Goal: Task Accomplishment & Management: Manage account settings

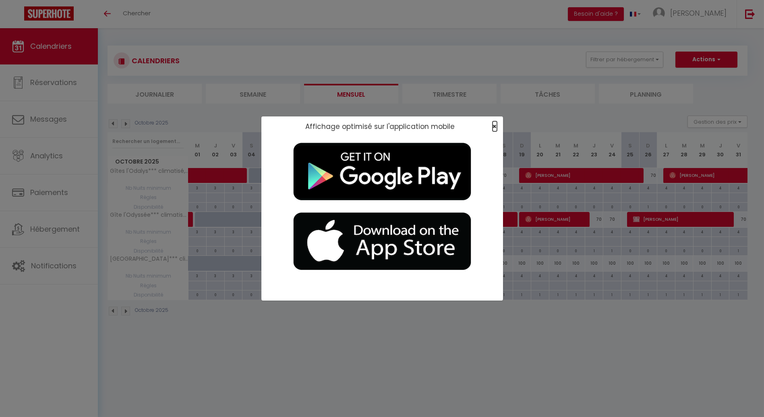
click at [494, 128] on span "×" at bounding box center [494, 126] width 4 height 10
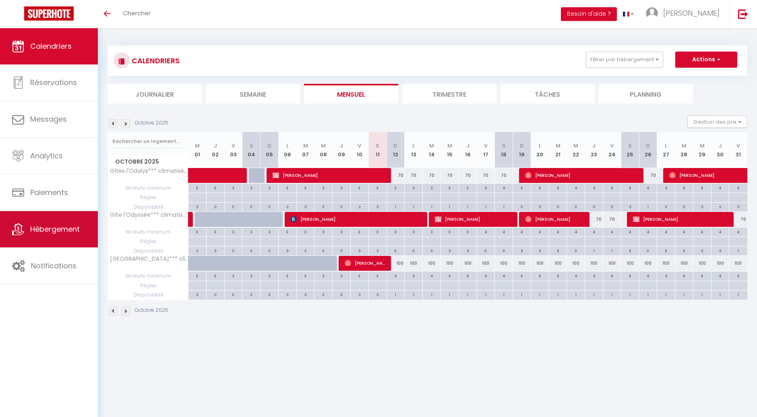
click at [73, 230] on span "Hébergement" at bounding box center [55, 229] width 50 height 10
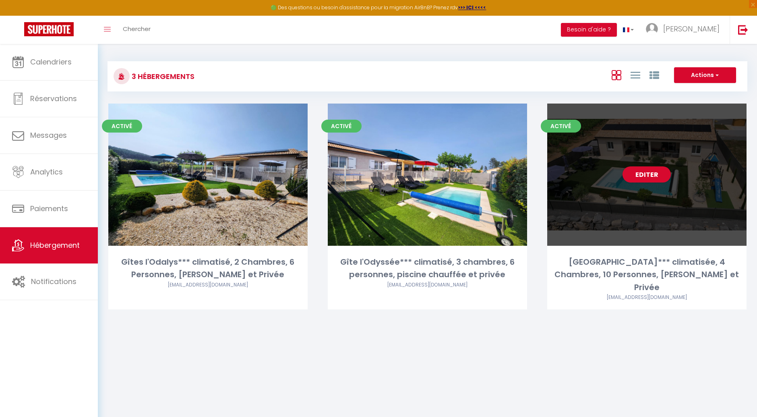
click at [645, 208] on div "Editer" at bounding box center [646, 174] width 199 height 142
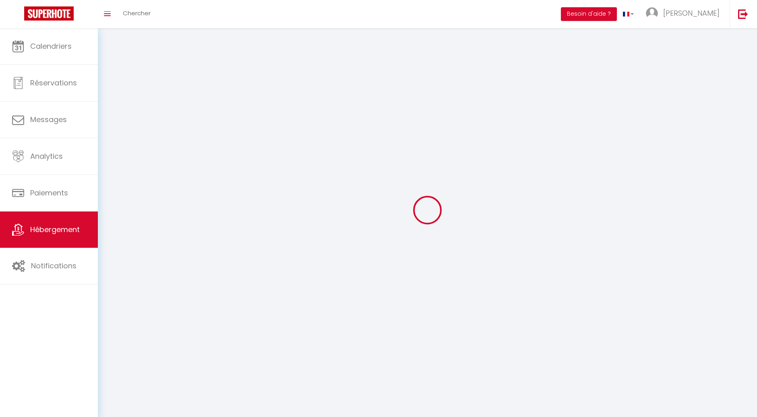
select select
select select "28"
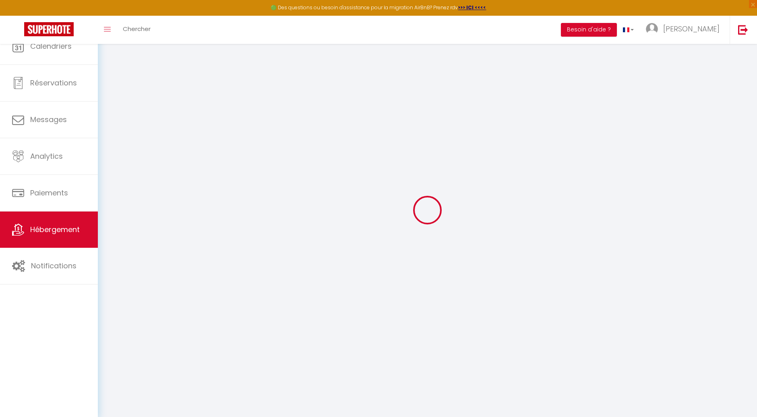
select select
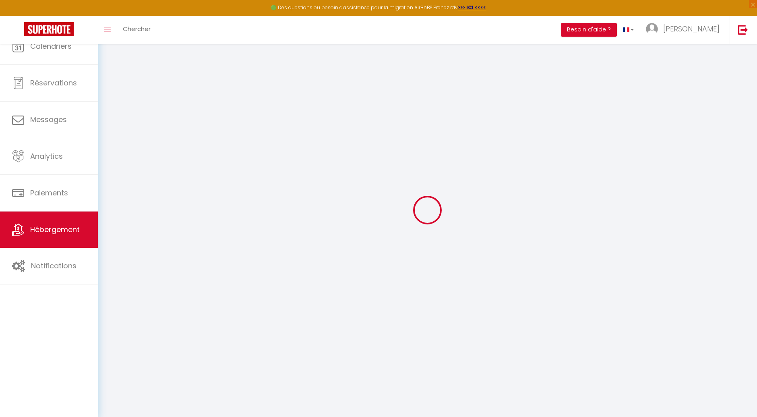
select select
checkbox input "false"
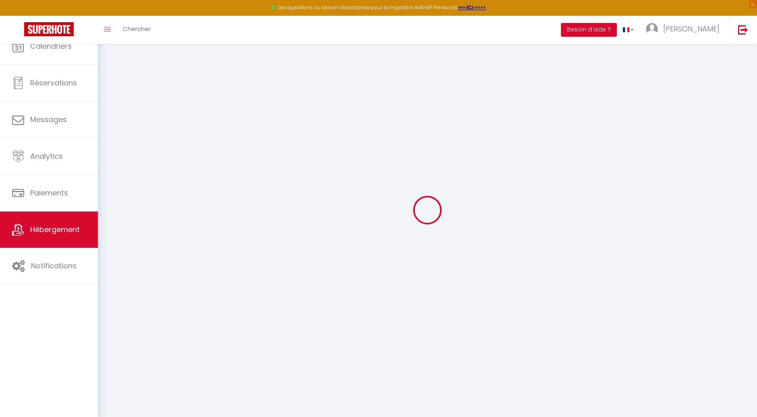
select select
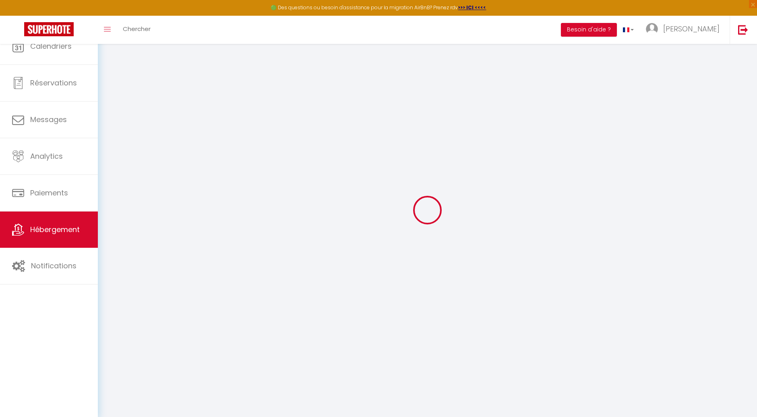
select select
checkbox input "false"
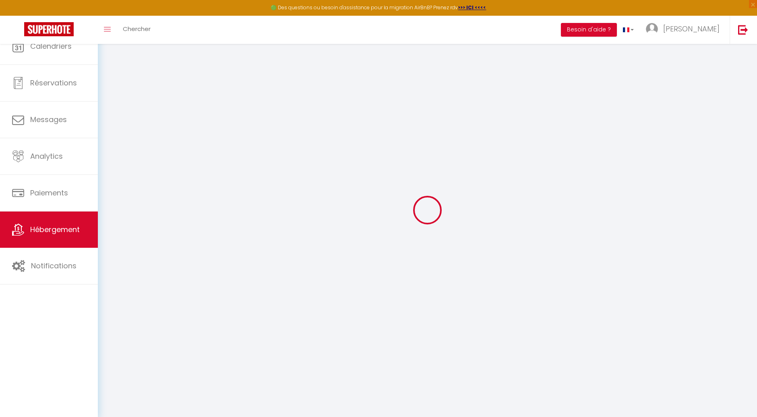
checkbox input "false"
select select
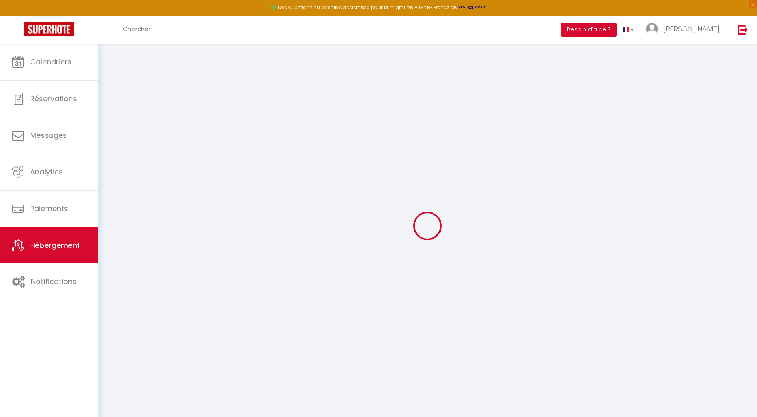
select select
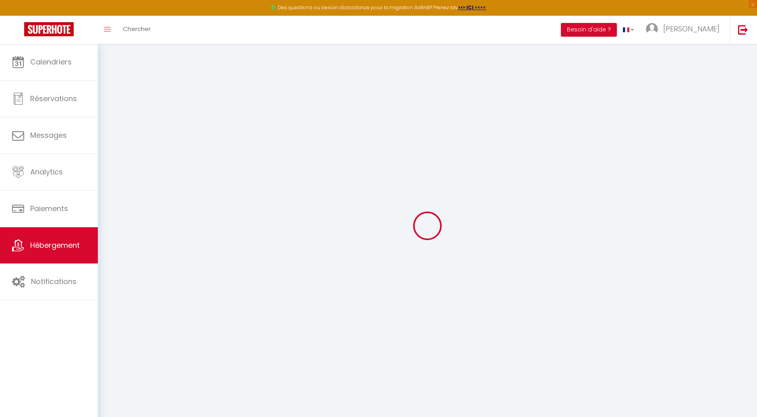
select select
checkbox input "false"
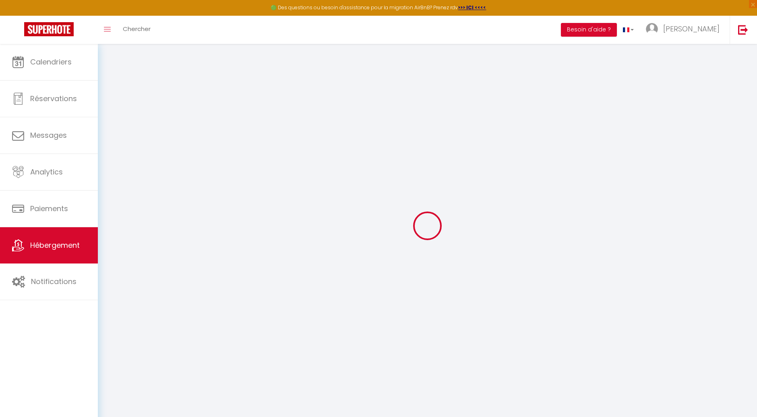
select select
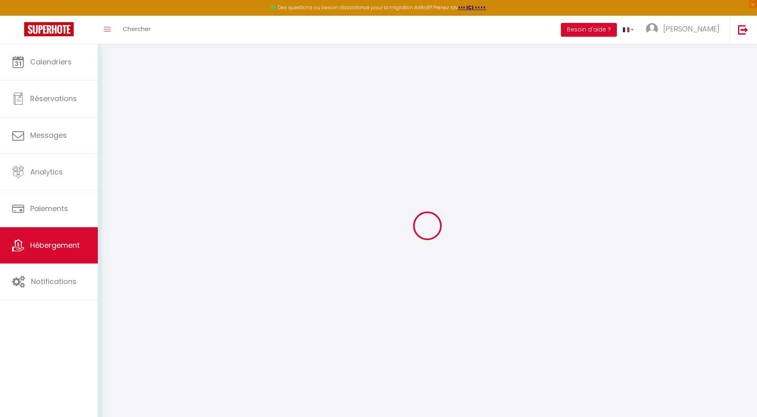
select select
checkbox input "false"
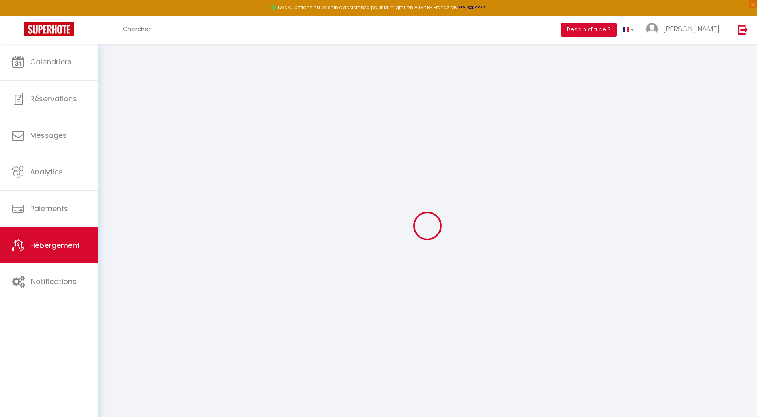
checkbox input "false"
select select
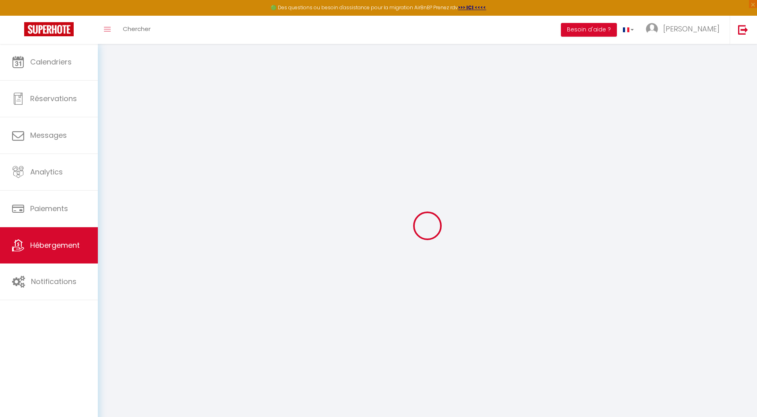
select select
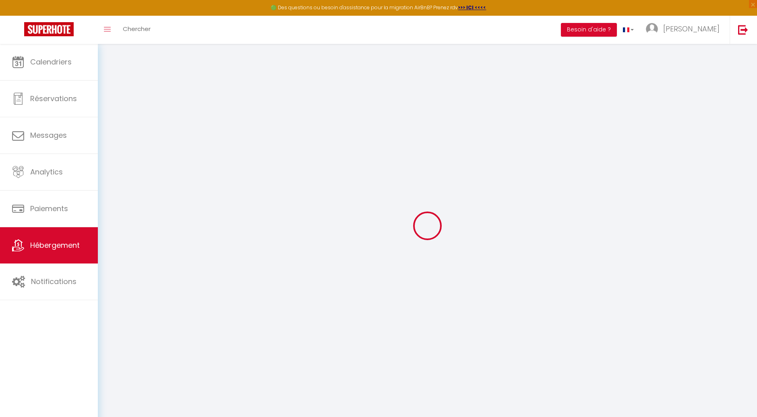
checkbox input "false"
select select
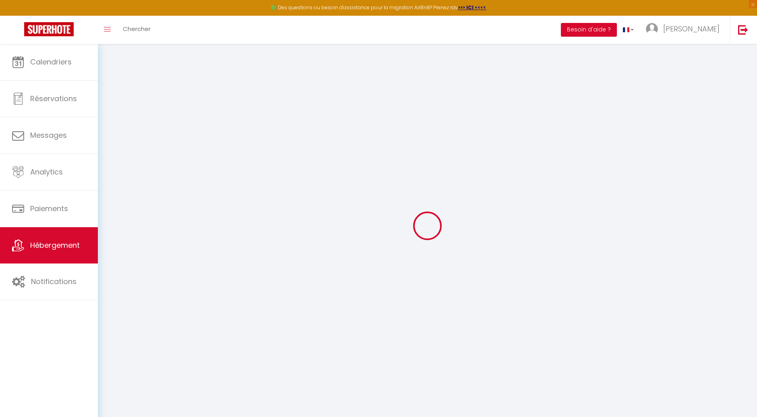
select select
type input "[GEOGRAPHIC_DATA]*** climatisée, 4 Chambres, 10 Personnes, [PERSON_NAME] et Pri…"
type input "[PERSON_NAME]"
type input "Hermantier"
type input "[STREET_ADDRESS]"
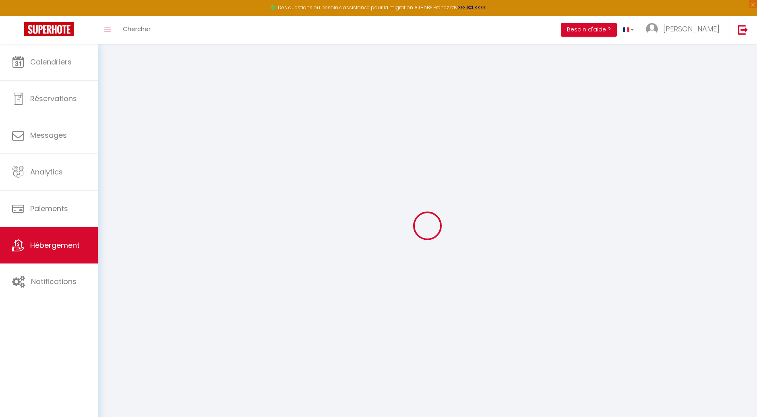
type input "07260"
type input "JOYEUSE"
select select "houses"
select select "10"
select select "4"
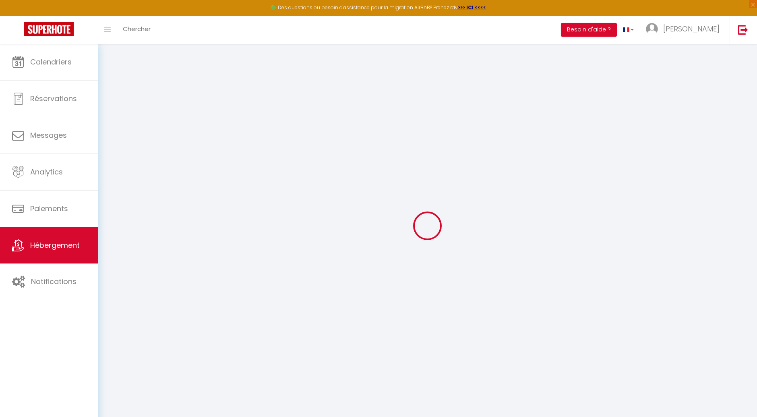
select select "4"
select select "2"
type input "100"
type input "10"
type input "1.10"
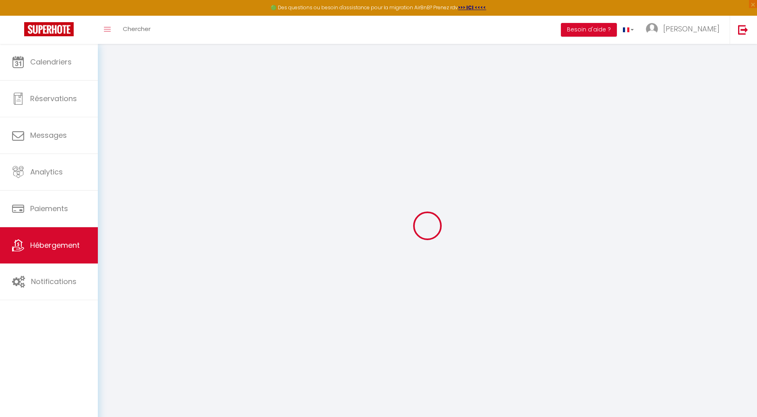
type input "1000"
select select
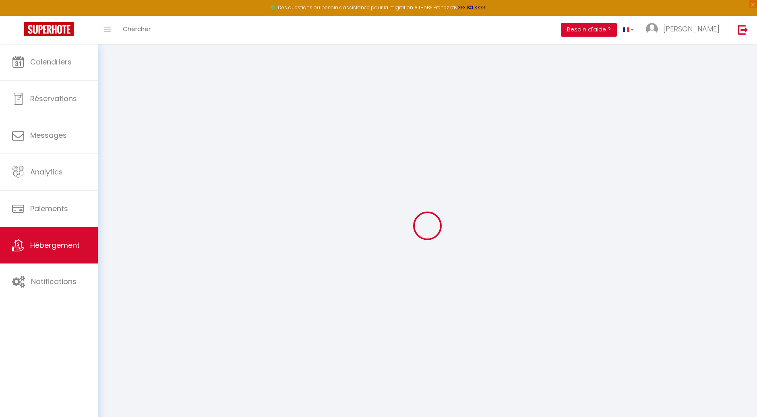
select select
type input "221 lotissement [GEOGRAPHIC_DATA],"
type input "07260"
type input "Joyeuse"
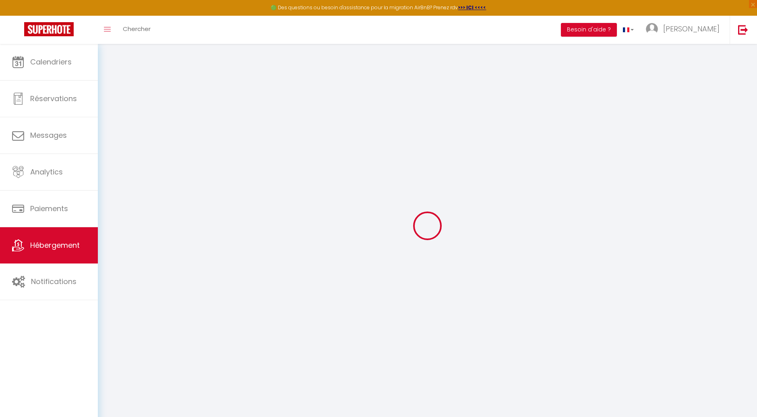
type input "[EMAIL_ADDRESS][DOMAIN_NAME]"
select select "5208"
checkbox input "false"
checkbox input "true"
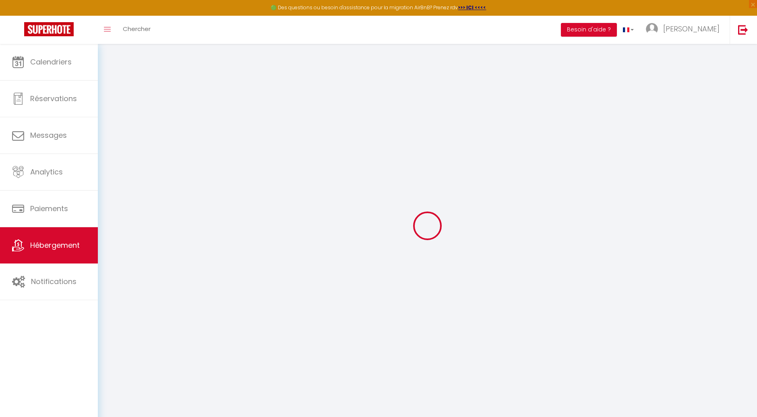
checkbox input "false"
select select
type input "0"
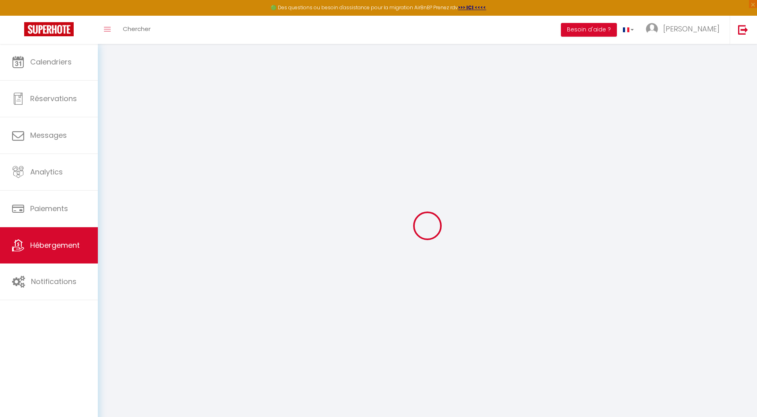
type input "0"
select select "villa"
select select
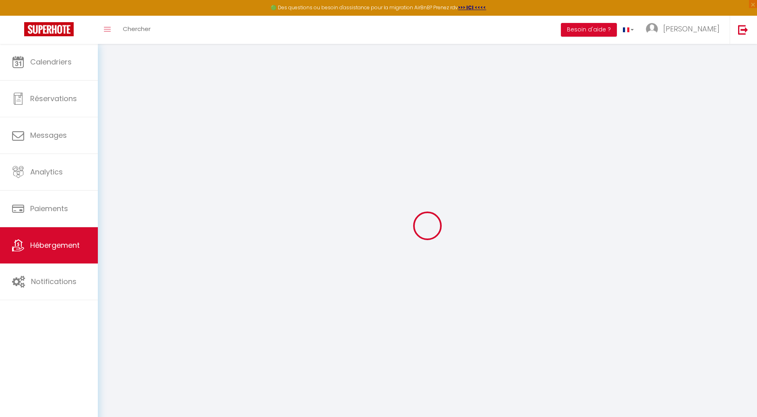
select select
checkbox input "false"
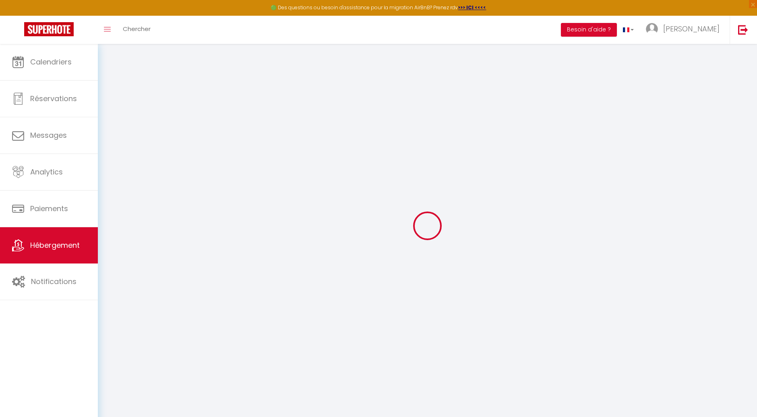
checkbox input "false"
checkbox input "true"
checkbox input "false"
select select
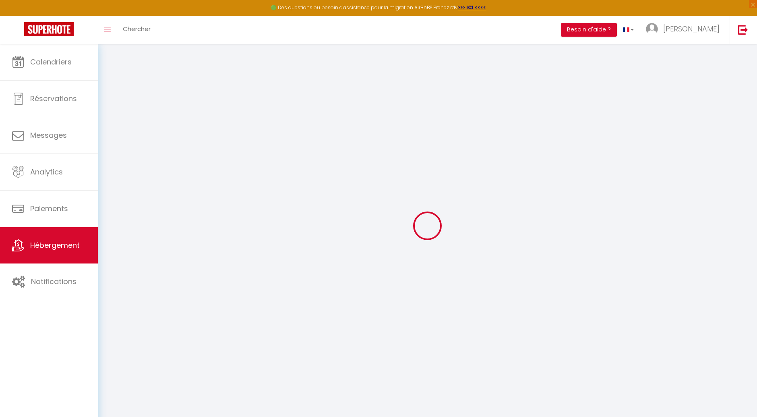
select select
checkbox input "false"
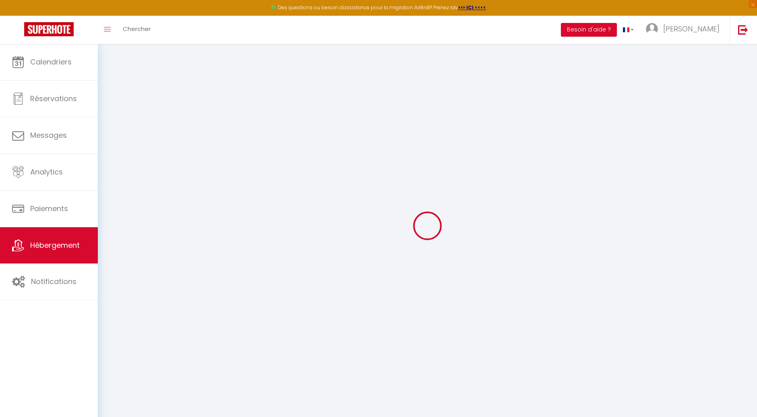
checkbox input "false"
checkbox input "true"
checkbox input "false"
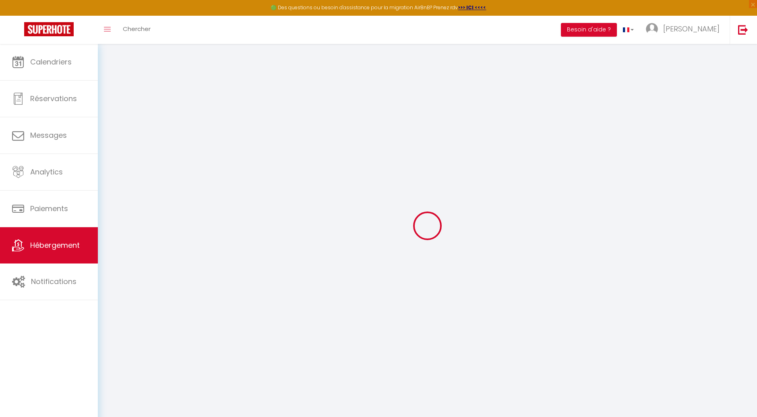
checkbox input "true"
checkbox input "false"
select select "16:00"
select select "20:00"
select select "10:00"
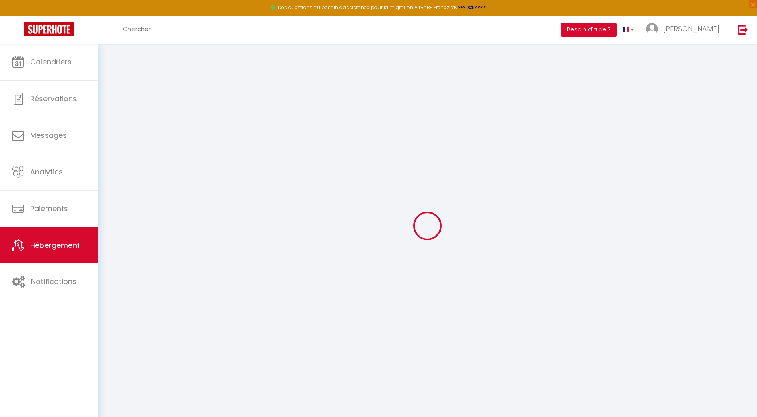
select select "15"
select select "20:00"
checkbox input "false"
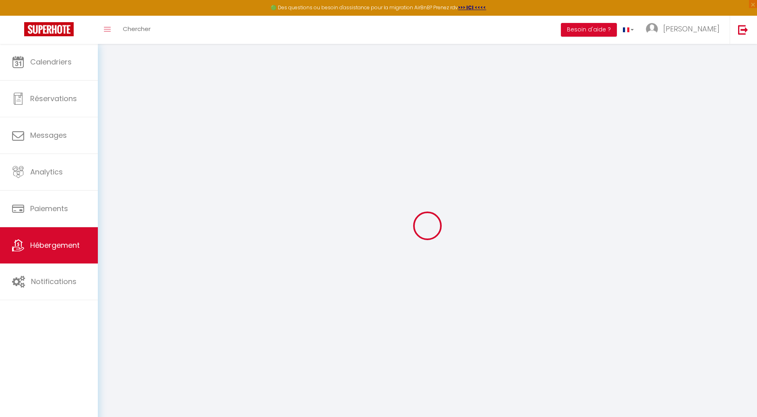
checkbox input "true"
checkbox input "false"
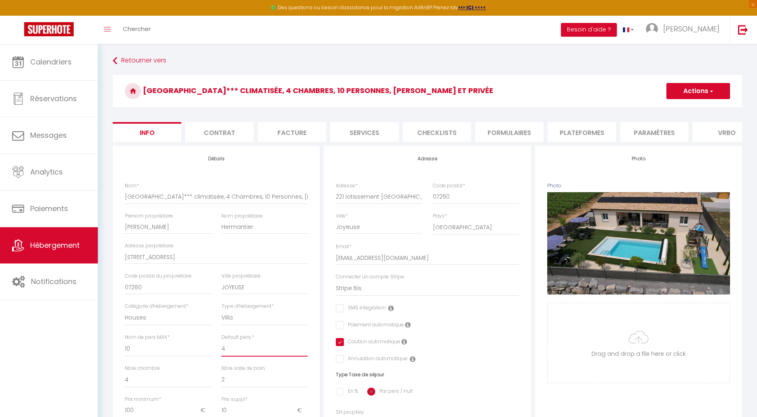
click at [234, 356] on select "1 2 3 4 5 6 7 8 9 10 11 12 13 14" at bounding box center [264, 348] width 86 height 15
select select "3"
click at [221, 347] on select "1 2 3 4 5 6 7 8 9 10 11 12 13 14" at bounding box center [264, 348] width 86 height 15
checkbox input "false"
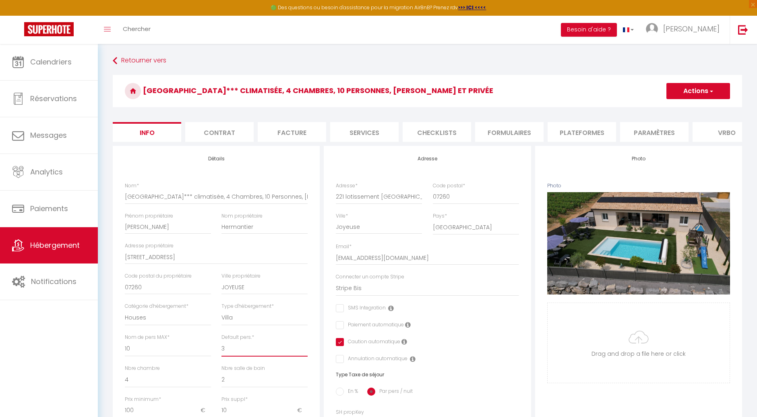
checkbox input "true"
checkbox input "false"
click at [699, 91] on button "Actions" at bounding box center [698, 91] width 64 height 16
click at [676, 108] on input "Enregistrer" at bounding box center [666, 109] width 30 height 8
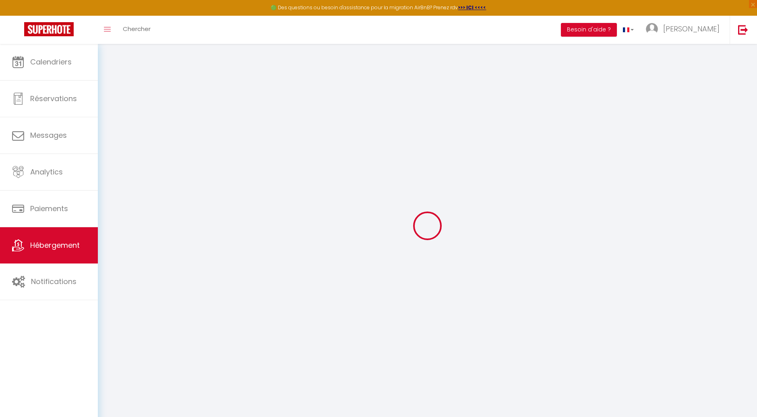
checkbox input "false"
checkbox input "true"
checkbox input "false"
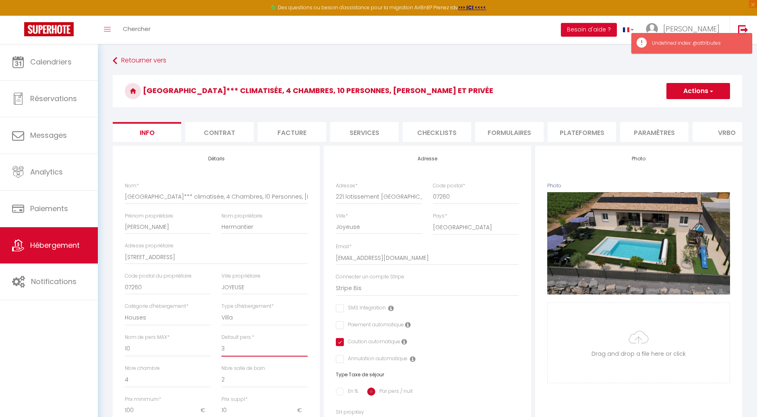
click at [230, 356] on select "1 2 3 4 5 6 7 8 9 10 11 12 13 14" at bounding box center [264, 348] width 86 height 15
select select "4"
click at [221, 347] on select "1 2 3 4 5 6 7 8 9 10 11 12 13 14" at bounding box center [264, 348] width 86 height 15
checkbox input "false"
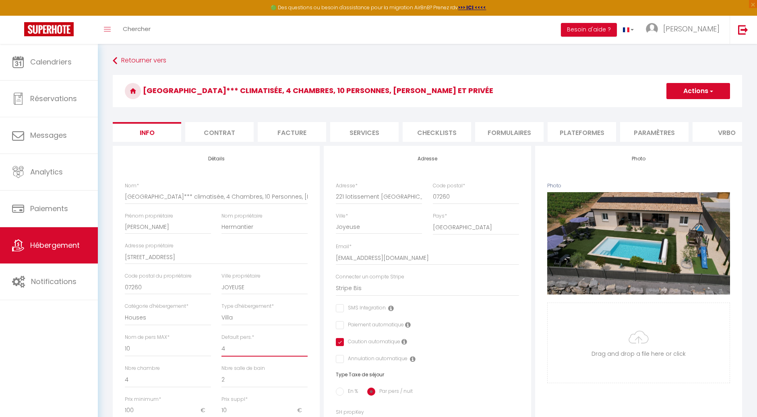
checkbox input "true"
checkbox input "false"
click at [231, 356] on select "1 2 3 4 5 6 7 8 9 10 11 12 13 14" at bounding box center [264, 348] width 86 height 15
select select "3"
click at [221, 347] on select "1 2 3 4 5 6 7 8 9 10 11 12 13 14" at bounding box center [264, 348] width 86 height 15
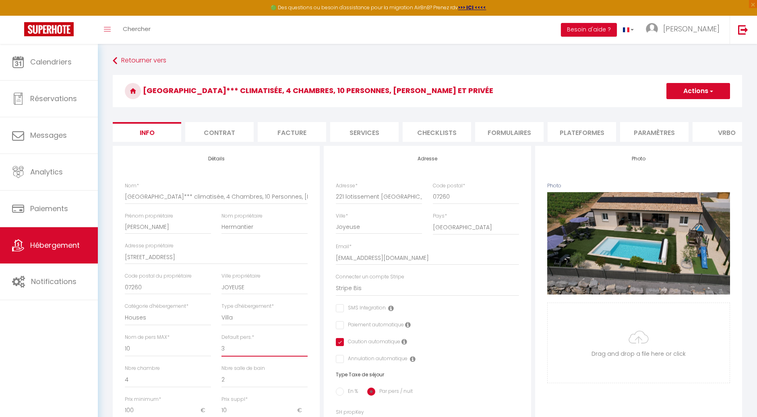
checkbox input "false"
checkbox input "true"
checkbox input "false"
click at [697, 90] on button "Actions" at bounding box center [698, 91] width 64 height 16
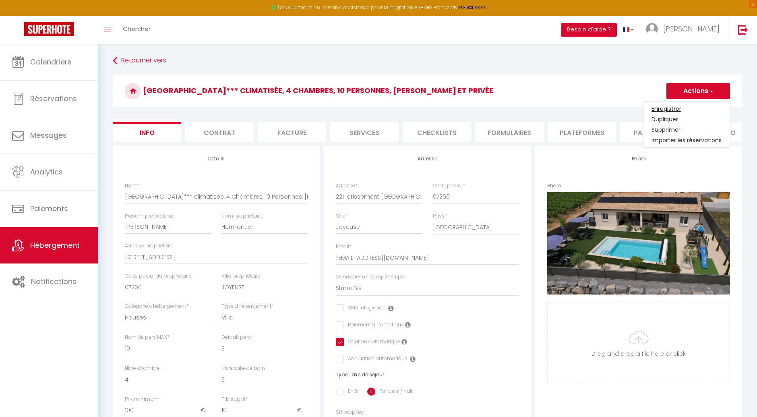
click at [675, 107] on input "Enregistrer" at bounding box center [666, 109] width 30 height 8
